Goal: Task Accomplishment & Management: Use online tool/utility

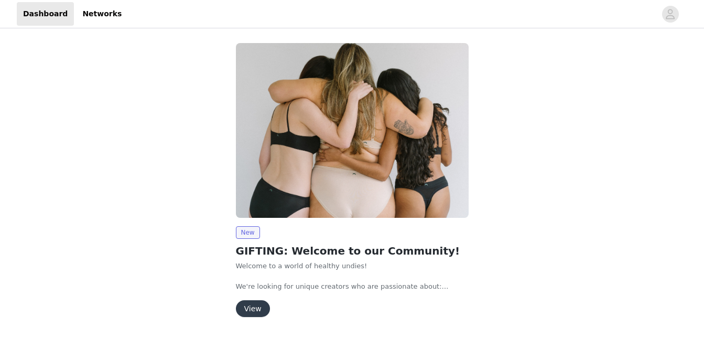
scroll to position [33, 0]
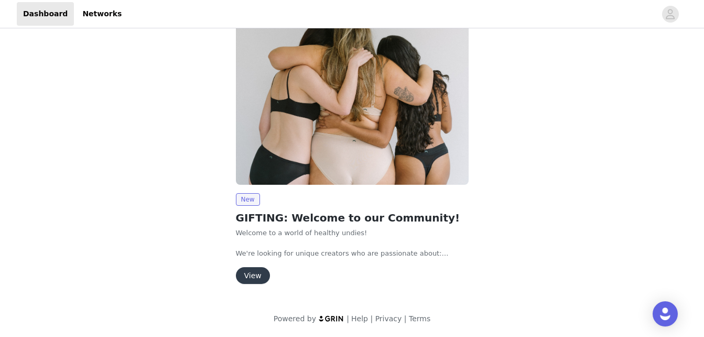
click at [260, 273] on button "View" at bounding box center [253, 275] width 34 height 17
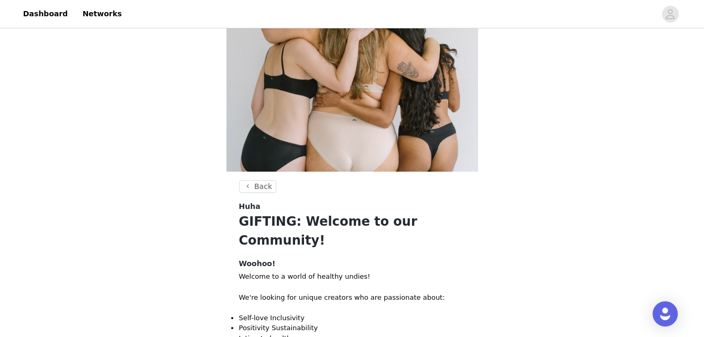
scroll to position [146, 0]
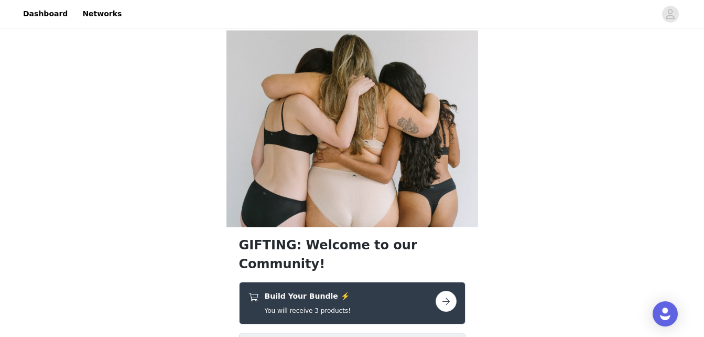
click at [453, 291] on button "button" at bounding box center [446, 301] width 21 height 21
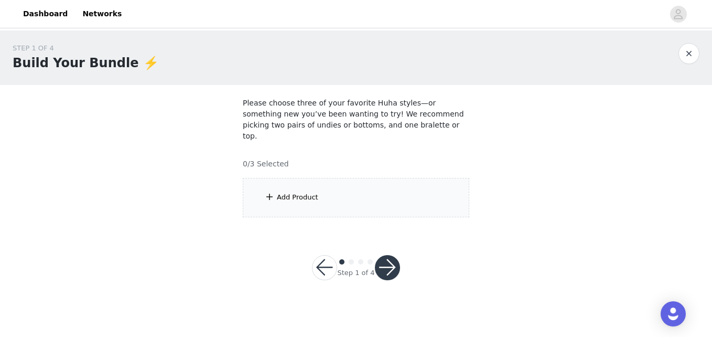
click at [301, 192] on div "Add Product" at bounding box center [356, 197] width 227 height 39
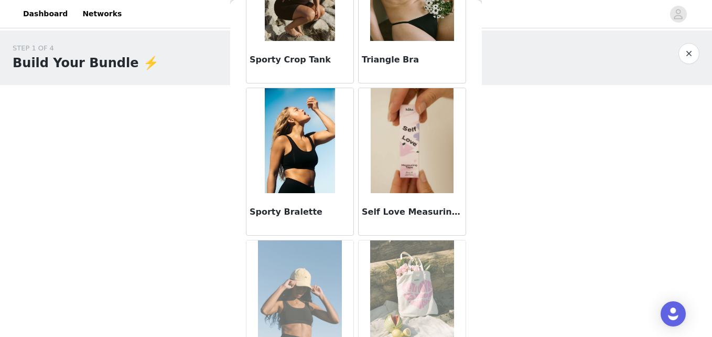
scroll to position [1268, 0]
